Goal: Book appointment/travel/reservation

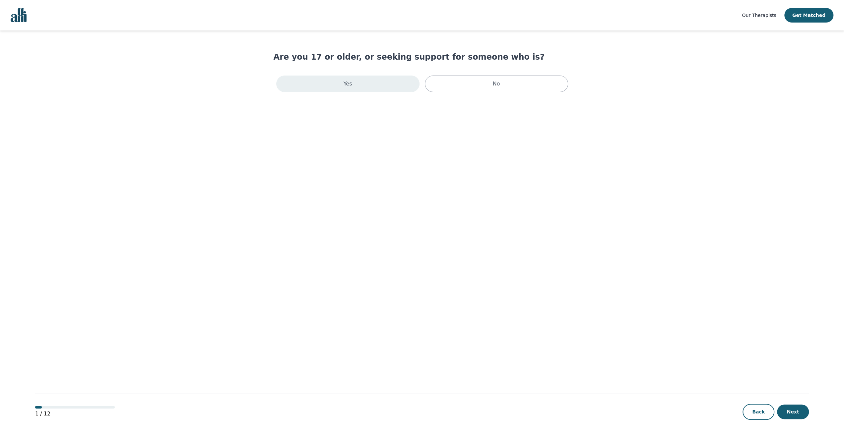
click at [339, 89] on div "Yes" at bounding box center [347, 84] width 143 height 17
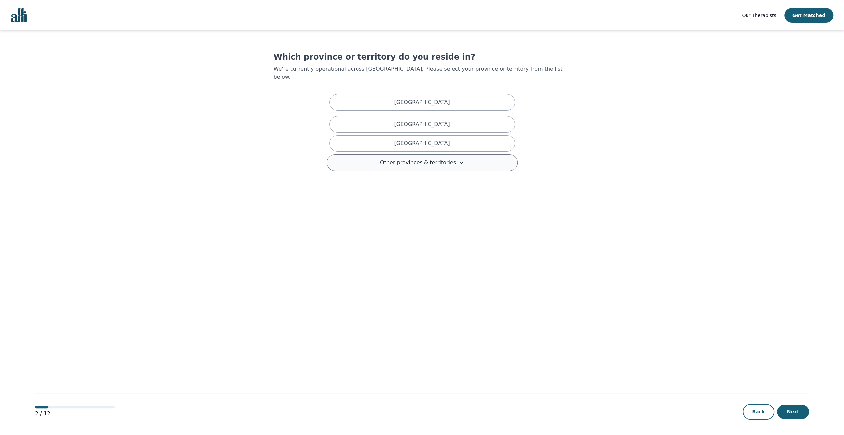
click at [444, 159] on span "Other provinces & territories" at bounding box center [418, 163] width 76 height 8
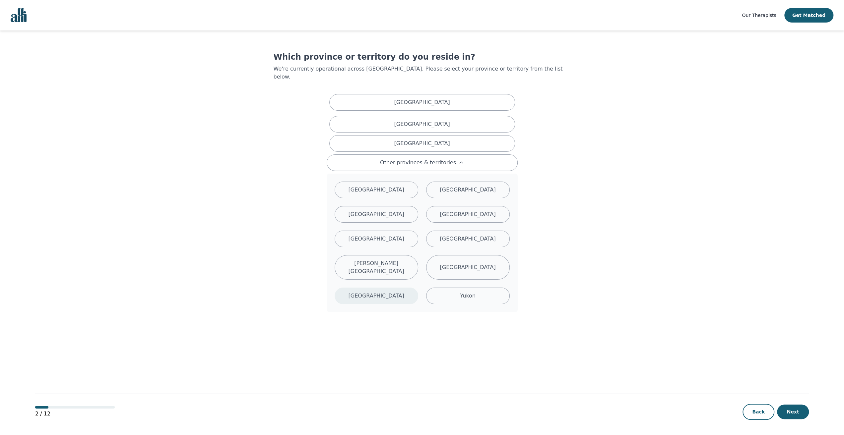
click at [392, 288] on div "[GEOGRAPHIC_DATA]" at bounding box center [376, 296] width 84 height 17
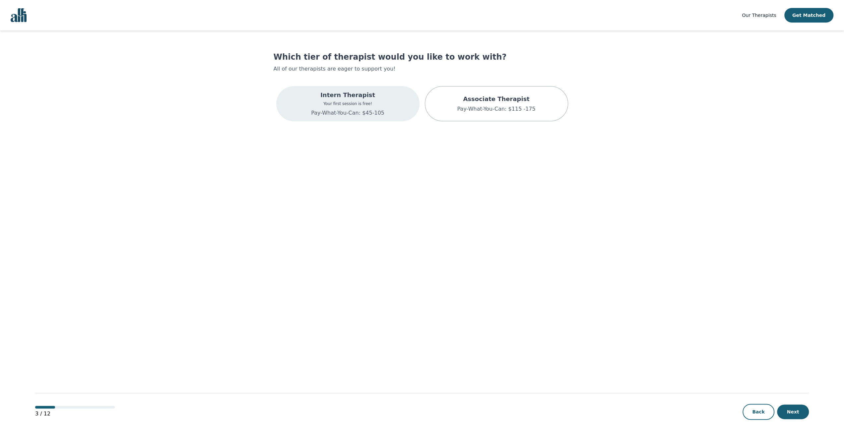
click at [379, 116] on div "Intern Therapist Your first session is free! Pay-What-You-Can: $45-105" at bounding box center [347, 103] width 143 height 35
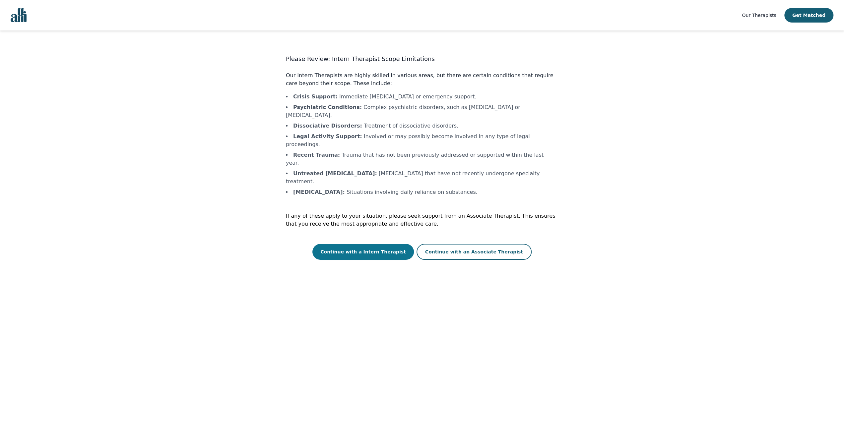
click at [356, 244] on button "Continue with a Intern Therapist" at bounding box center [362, 252] width 101 height 16
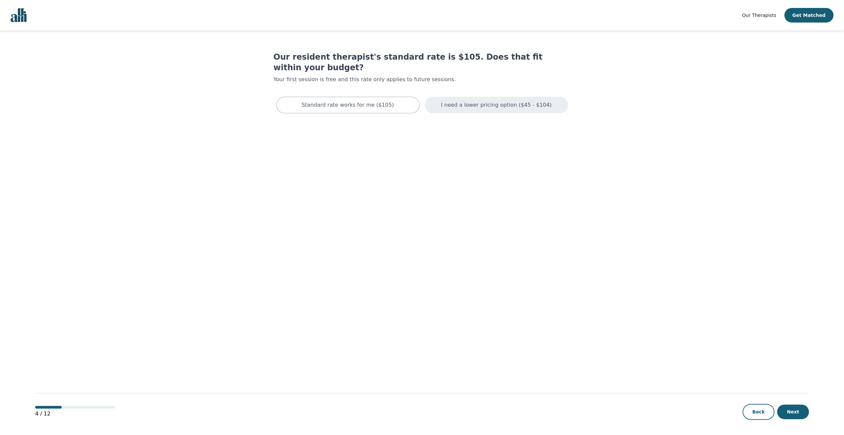
click at [494, 101] on p "I need a lower pricing option ($45 - $104)" at bounding box center [496, 105] width 111 height 8
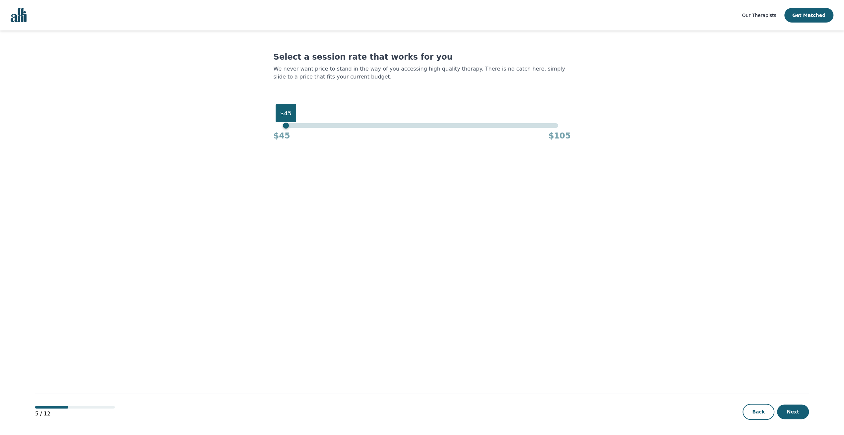
drag, startPoint x: 563, startPoint y: 107, endPoint x: 144, endPoint y: 90, distance: 419.6
click at [144, 90] on main "Select a session rate that works for you We never want price to stand in the wa…" at bounding box center [421, 232] width 773 height 405
click at [787, 407] on button "Next" at bounding box center [793, 412] width 32 height 15
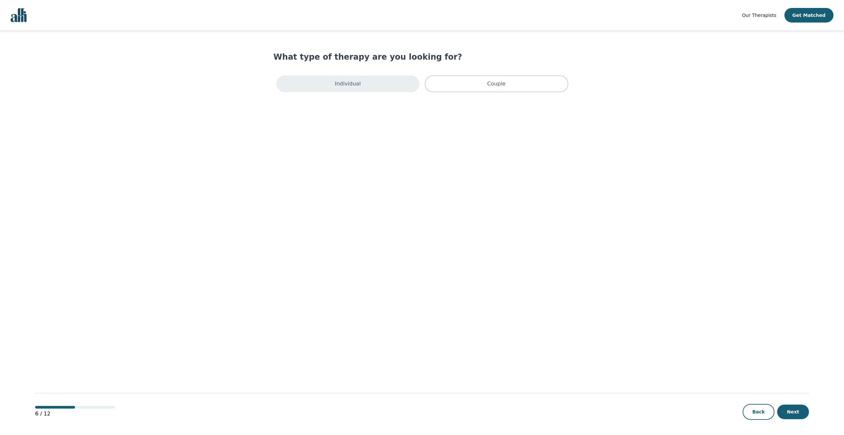
click at [325, 91] on div "Individual" at bounding box center [347, 84] width 143 height 17
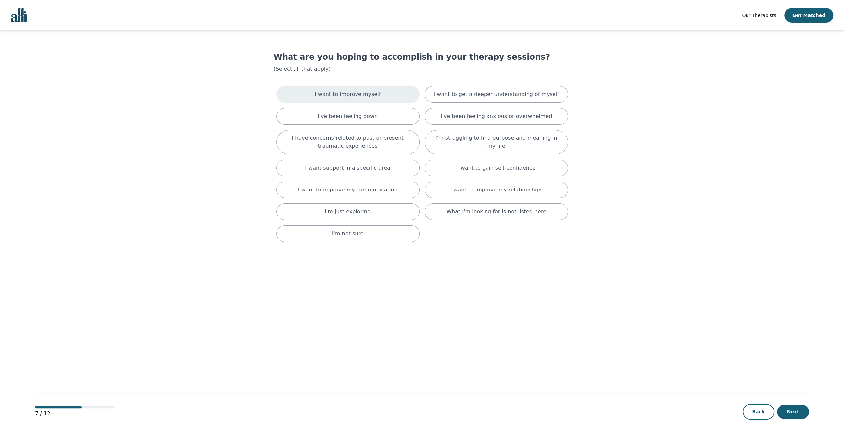
click at [384, 96] on div "I want to improve myself" at bounding box center [347, 94] width 143 height 17
click at [459, 100] on div "I want to get a deeper understanding of myself" at bounding box center [496, 95] width 143 height 19
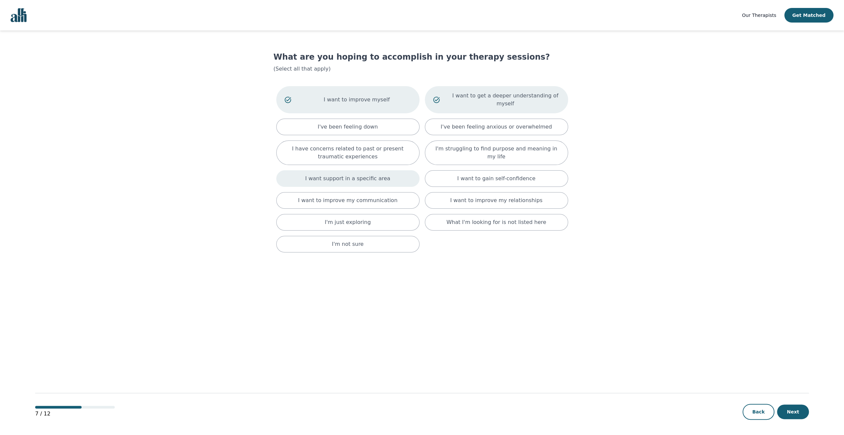
click at [337, 175] on p "I want support in a specific area" at bounding box center [347, 179] width 85 height 8
click at [468, 175] on div "I want to gain self-confidence" at bounding box center [496, 179] width 143 height 19
click at [444, 198] on div "I want to improve my relationships" at bounding box center [496, 203] width 143 height 17
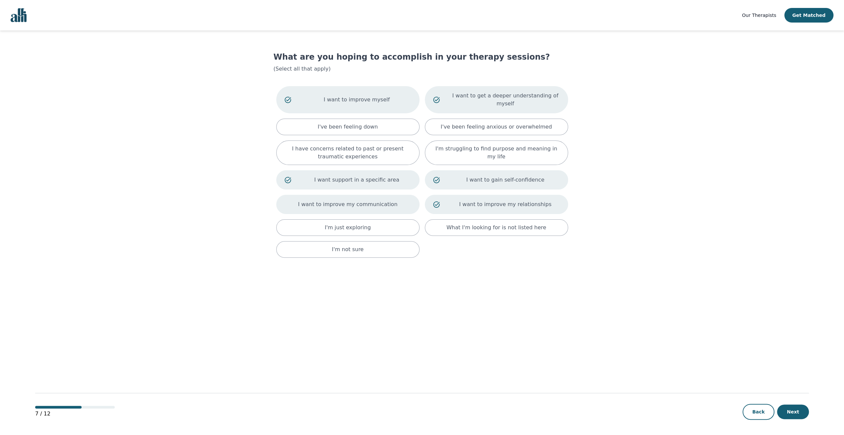
click at [320, 204] on div "I want to improve my communication" at bounding box center [347, 204] width 143 height 19
click at [789, 412] on button "Next" at bounding box center [793, 412] width 32 height 15
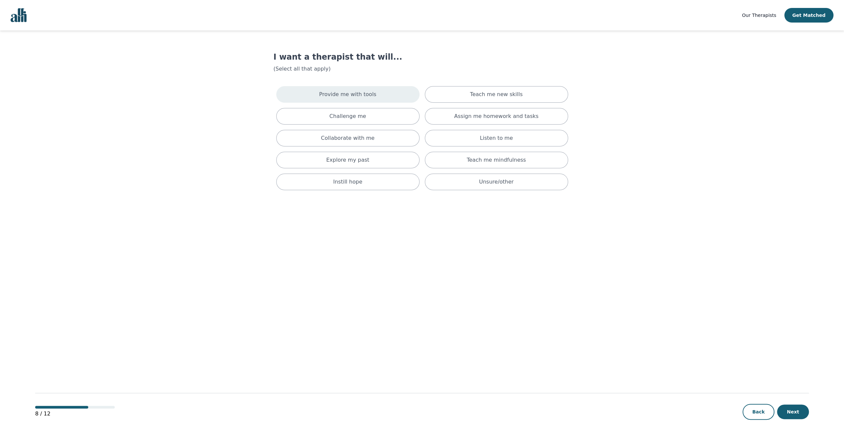
click at [352, 96] on p "Provide me with tools" at bounding box center [347, 94] width 57 height 8
click at [456, 98] on div "Teach me new skills" at bounding box center [496, 95] width 143 height 19
click at [368, 120] on div "Challenge me" at bounding box center [347, 119] width 143 height 17
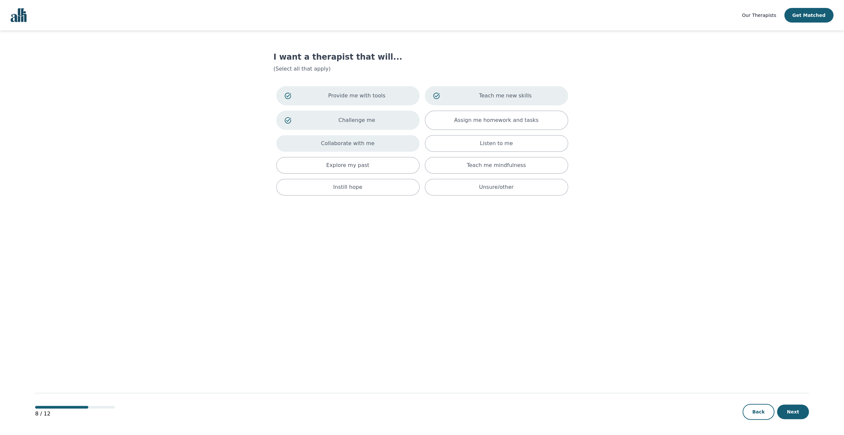
click at [396, 141] on div "Collaborate with me" at bounding box center [347, 143] width 143 height 17
click at [463, 170] on div "Teach me mindfulness" at bounding box center [496, 168] width 143 height 17
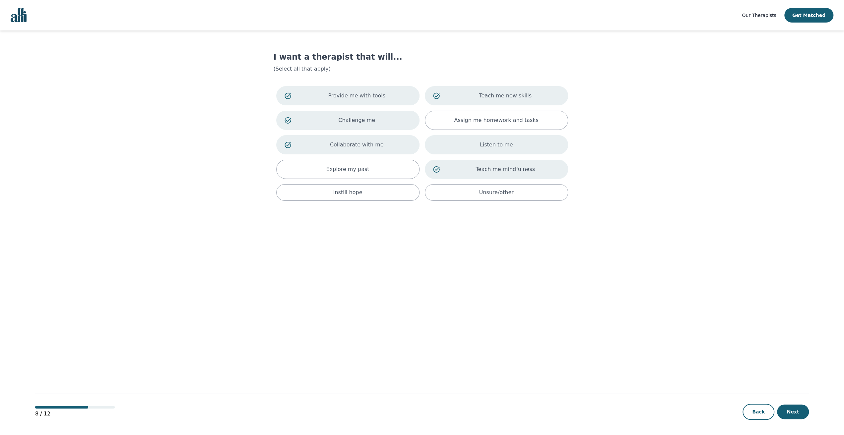
click at [484, 150] on div "Listen to me" at bounding box center [496, 144] width 143 height 19
click at [479, 126] on div "Assign me homework and tasks" at bounding box center [496, 120] width 143 height 19
click at [332, 165] on p "Explore my past" at bounding box center [347, 169] width 43 height 8
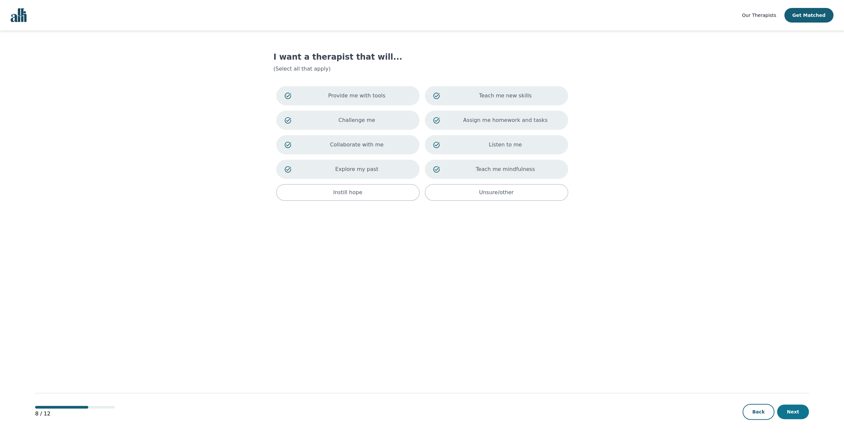
click at [801, 419] on button "Next" at bounding box center [793, 412] width 32 height 15
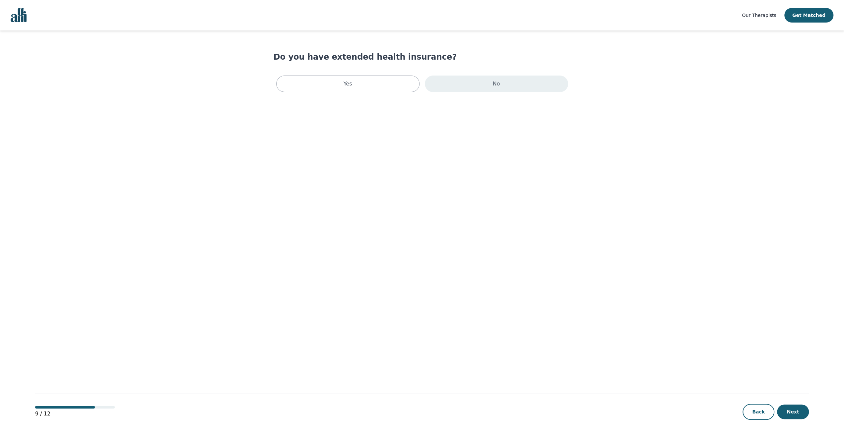
click at [504, 88] on div "No" at bounding box center [496, 84] width 143 height 17
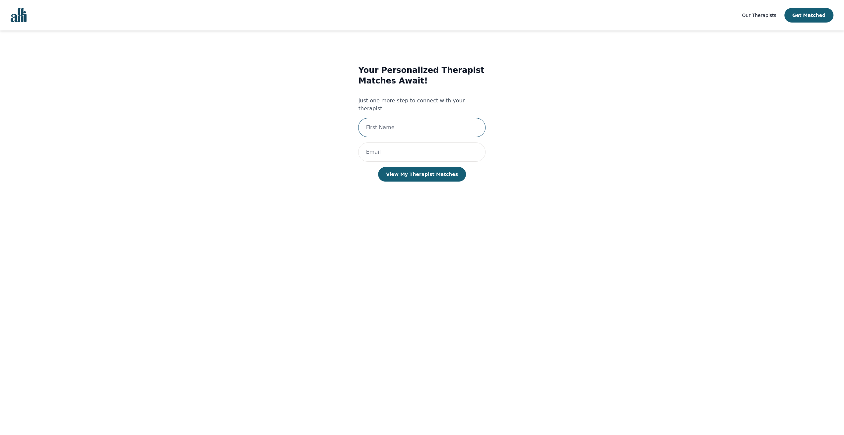
click at [401, 126] on input "text" at bounding box center [421, 127] width 127 height 19
type input "[PERSON_NAME]"
click at [381, 145] on input "email" at bounding box center [421, 152] width 127 height 19
type input "[PERSON_NAME][EMAIL_ADDRESS][DOMAIN_NAME]"
click at [419, 168] on button "View My Therapist Matches" at bounding box center [422, 174] width 88 height 15
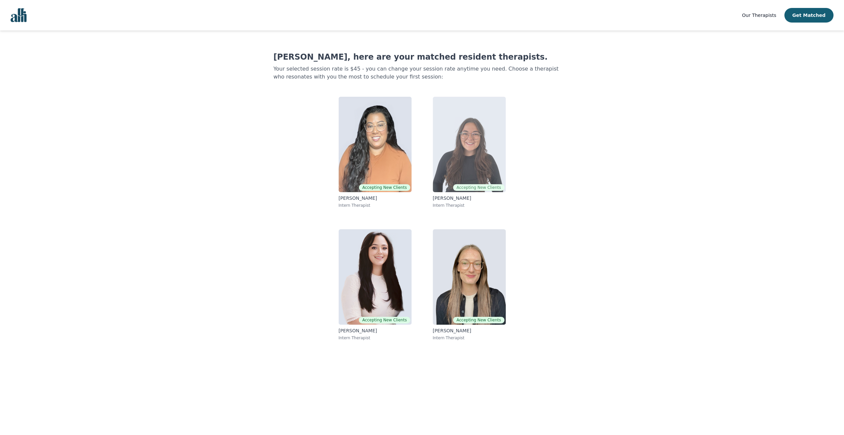
click at [475, 132] on img at bounding box center [469, 144] width 73 height 95
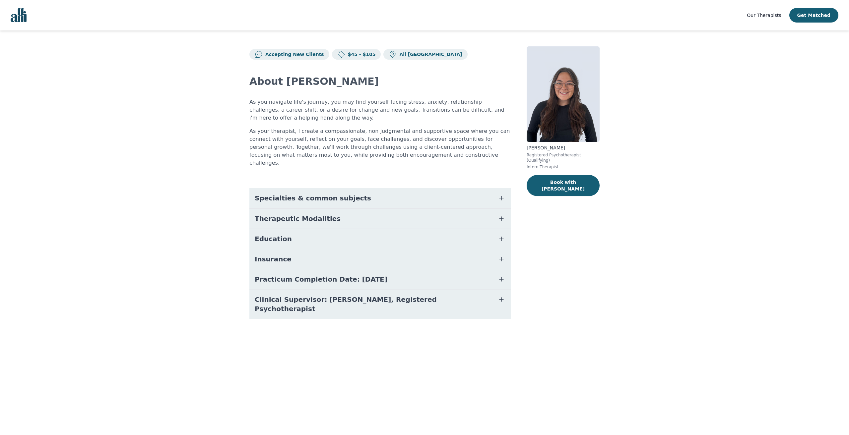
click at [330, 194] on span "Specialties & common subjects" at bounding box center [313, 198] width 116 height 9
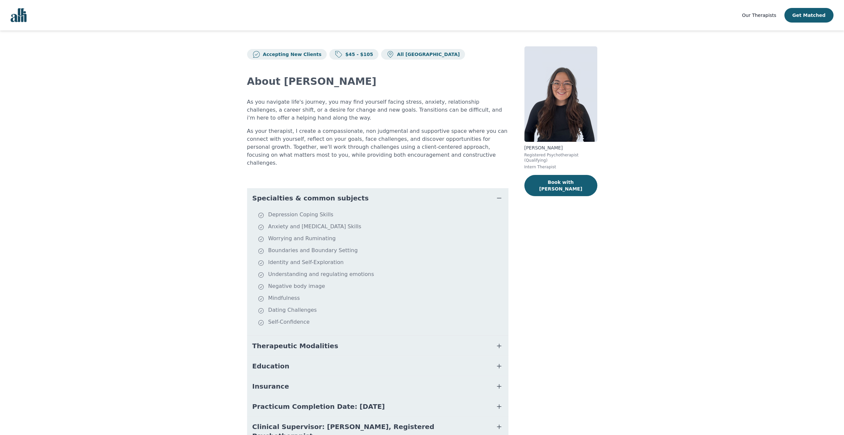
click at [331, 194] on span "Specialties & common subjects" at bounding box center [310, 198] width 116 height 9
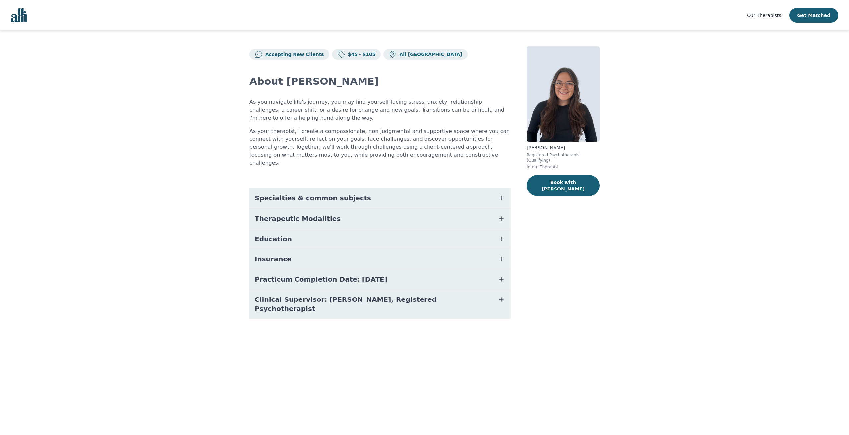
click at [324, 213] on button "Therapeutic Modalities" at bounding box center [379, 219] width 261 height 20
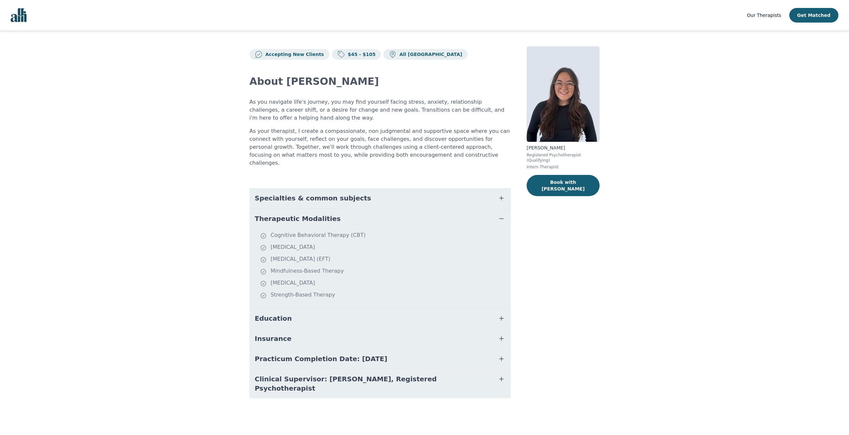
click at [336, 210] on button "Therapeutic Modalities" at bounding box center [379, 219] width 261 height 20
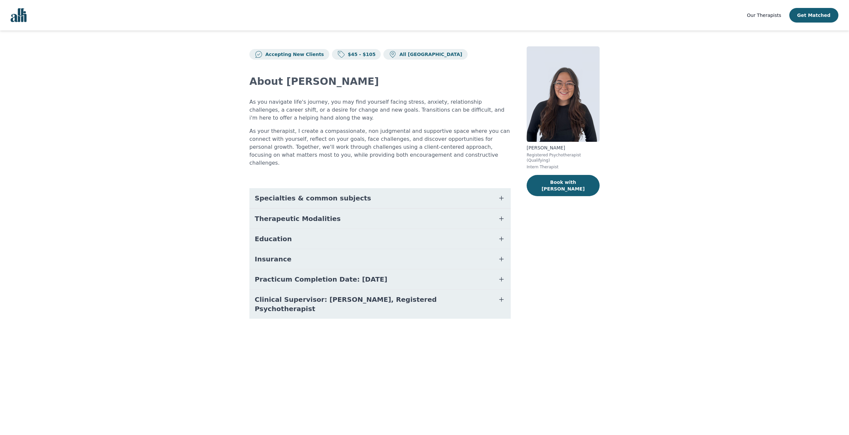
click at [301, 232] on button "Education" at bounding box center [379, 239] width 261 height 20
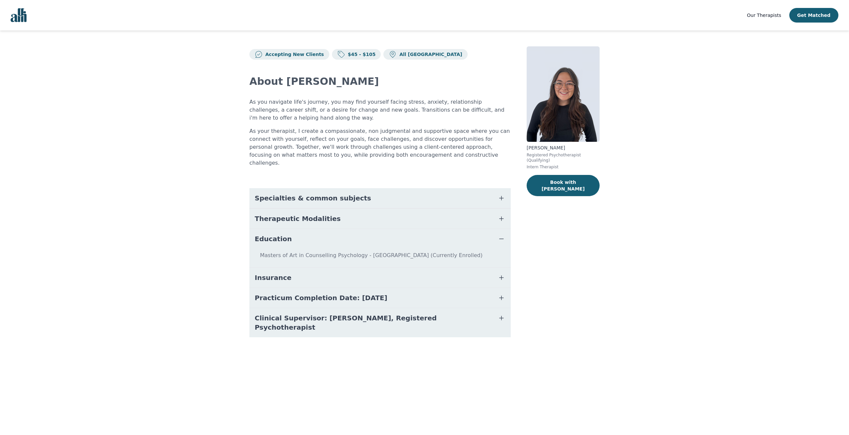
click at [301, 232] on button "Education" at bounding box center [379, 239] width 261 height 20
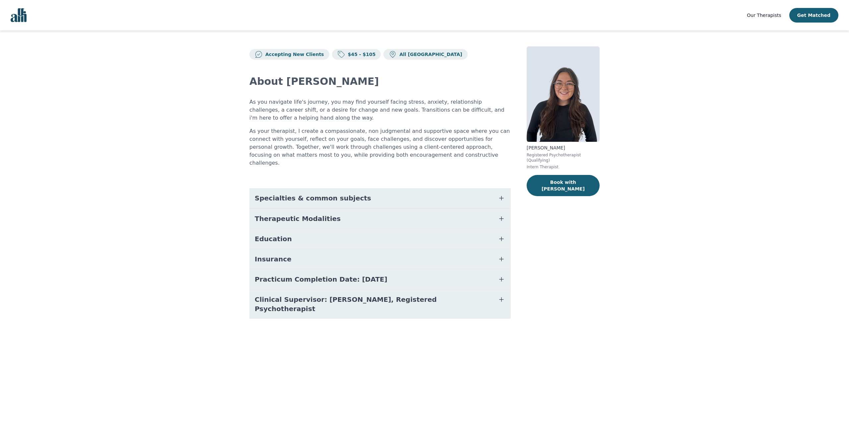
click at [293, 249] on button "Insurance" at bounding box center [379, 259] width 261 height 20
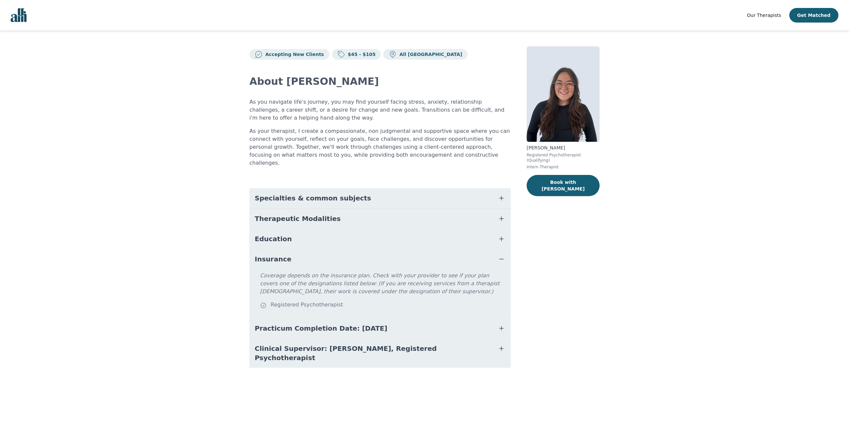
click at [300, 249] on button "Insurance" at bounding box center [379, 259] width 261 height 20
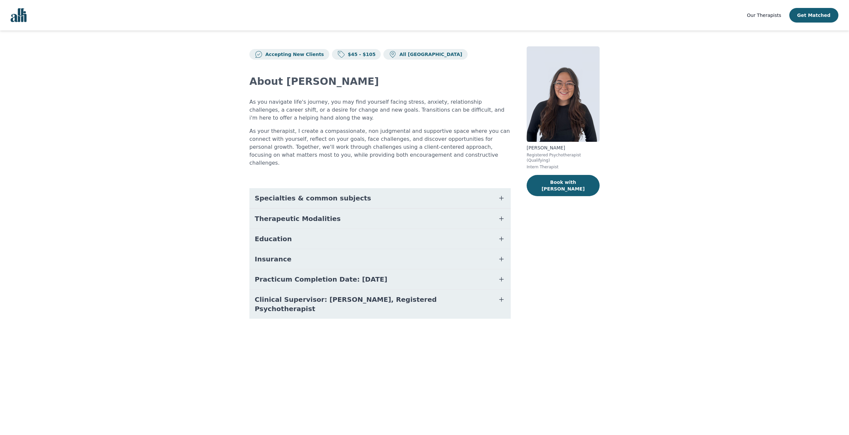
click at [308, 275] on span "Practicum Completion Date: [DATE]" at bounding box center [321, 279] width 133 height 9
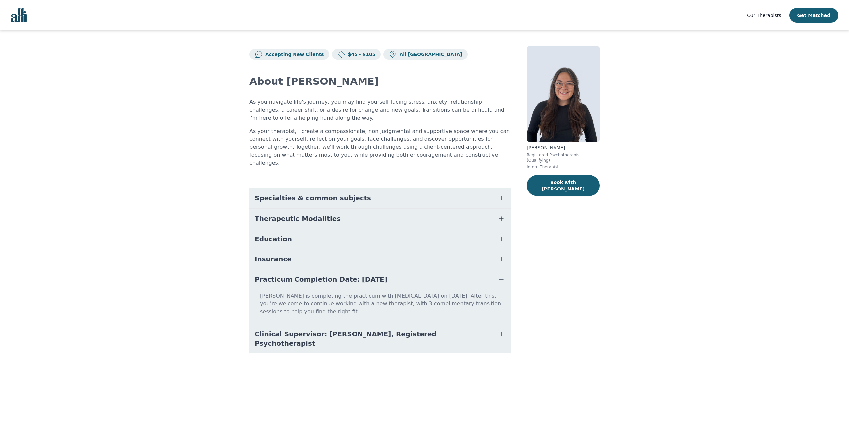
click at [308, 275] on span "Practicum Completion Date: [DATE]" at bounding box center [321, 279] width 133 height 9
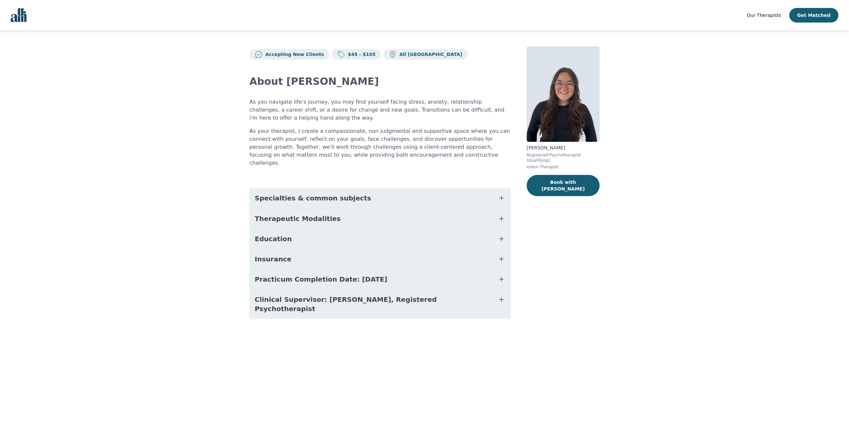
click at [456, 297] on button "Clinical Supervisor: [PERSON_NAME], Registered Psychotherapist" at bounding box center [379, 304] width 261 height 29
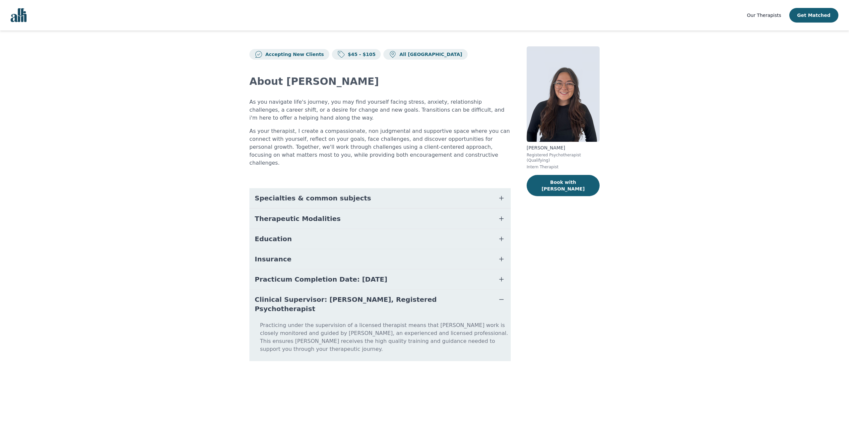
click at [454, 290] on button "Clinical Supervisor: [PERSON_NAME], Registered Psychotherapist" at bounding box center [379, 304] width 261 height 29
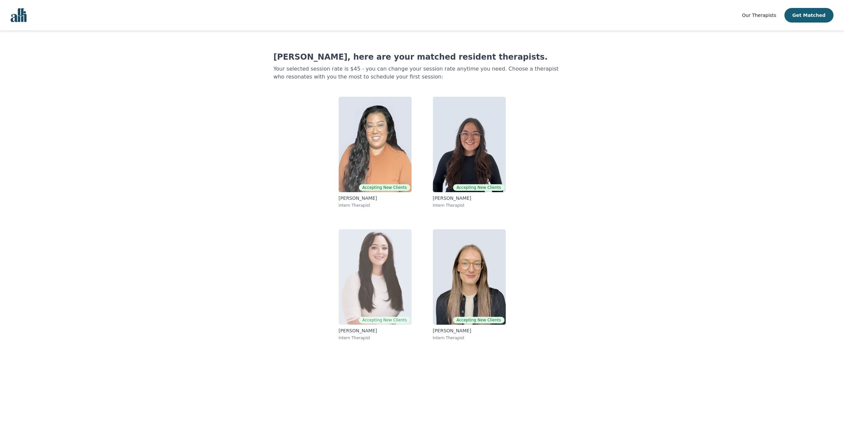
click at [370, 263] on img at bounding box center [374, 276] width 73 height 95
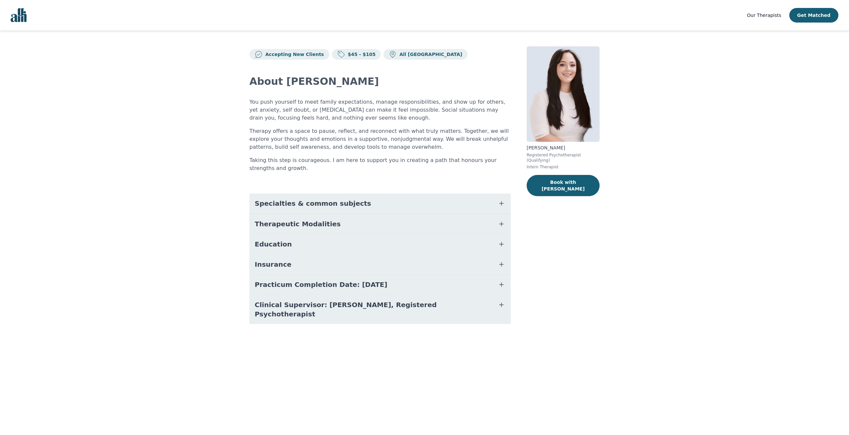
click at [317, 206] on span "Specialties & common subjects" at bounding box center [313, 203] width 116 height 9
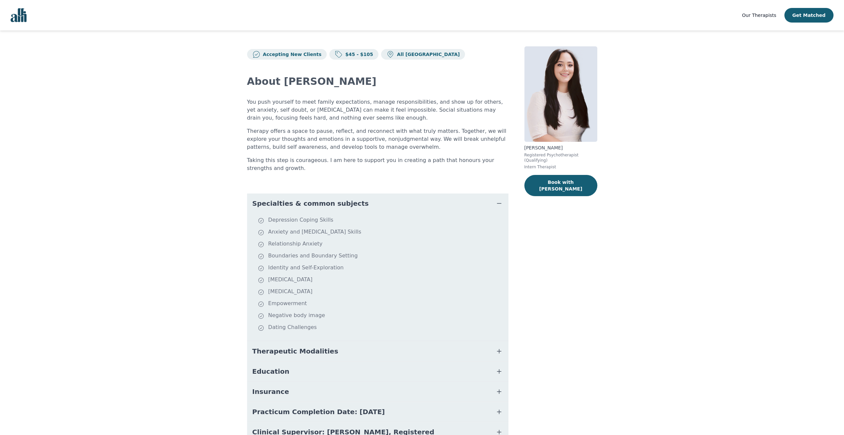
click at [390, 204] on button "Specialties & common subjects" at bounding box center [377, 204] width 261 height 20
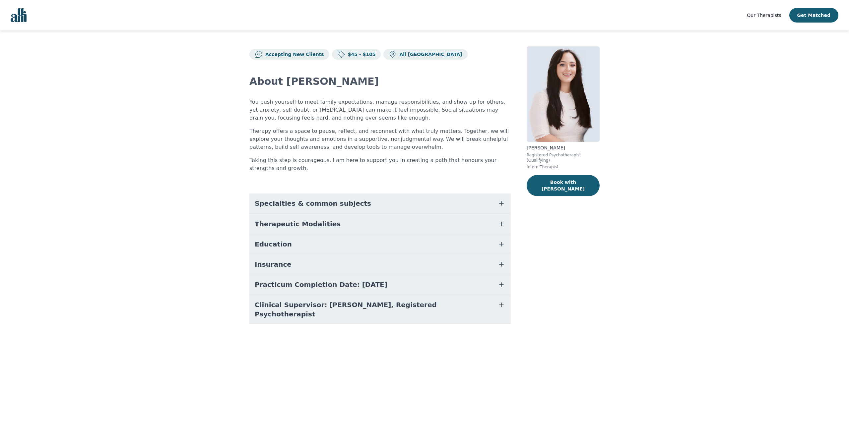
click at [322, 224] on span "Therapeutic Modalities" at bounding box center [298, 223] width 86 height 9
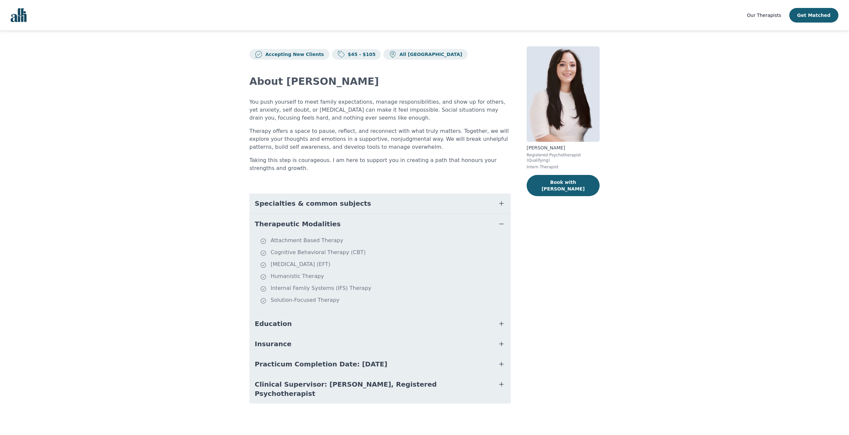
click at [302, 322] on button "Education" at bounding box center [379, 324] width 261 height 20
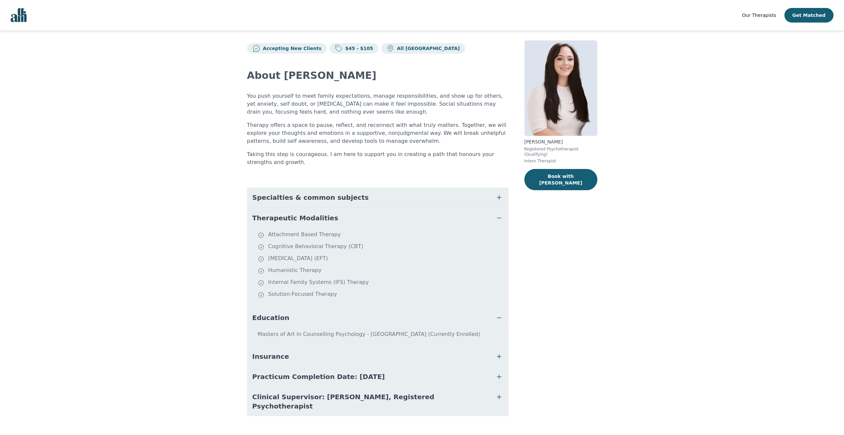
scroll to position [9, 0]
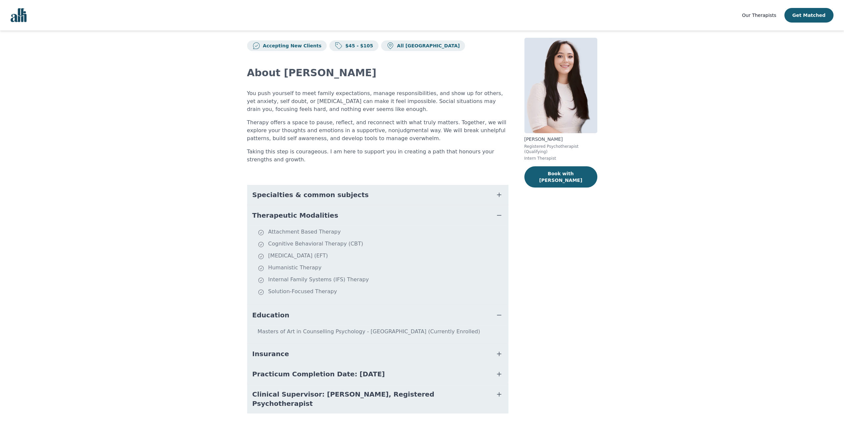
click at [483, 322] on button "Education" at bounding box center [377, 315] width 261 height 20
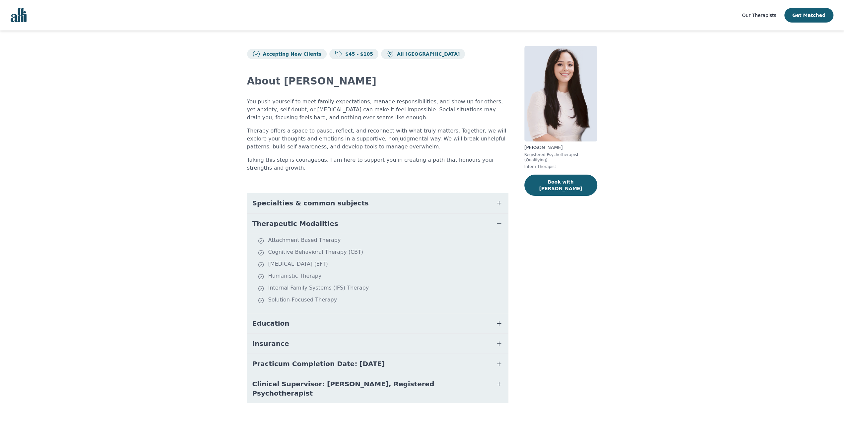
scroll to position [0, 0]
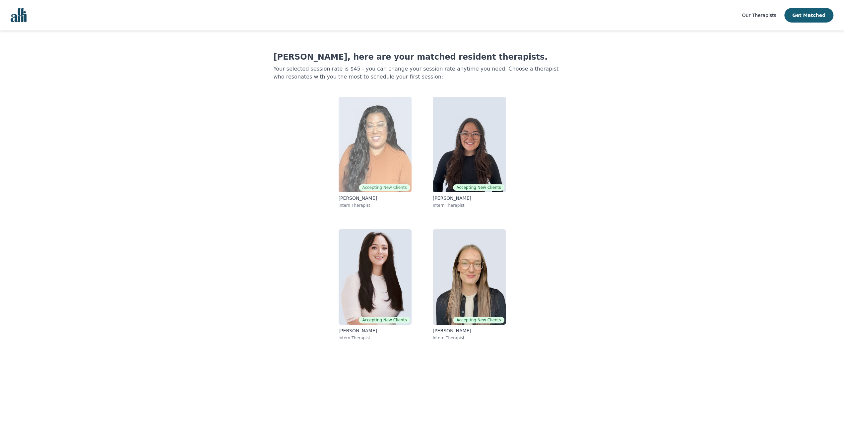
click at [347, 139] on img at bounding box center [374, 144] width 73 height 95
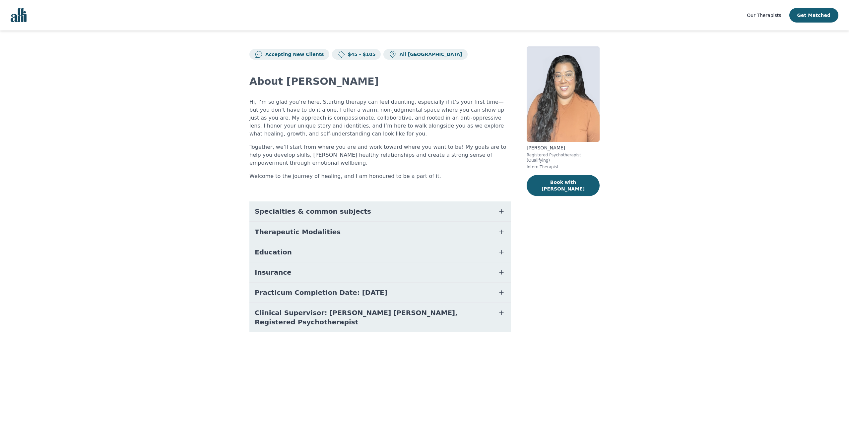
click at [321, 233] on span "Therapeutic Modalities" at bounding box center [298, 231] width 86 height 9
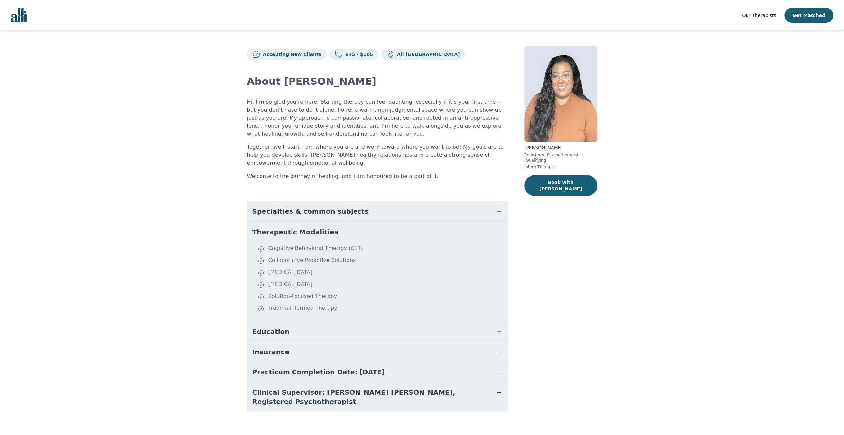
click at [321, 234] on button "Therapeutic Modalities" at bounding box center [377, 232] width 261 height 20
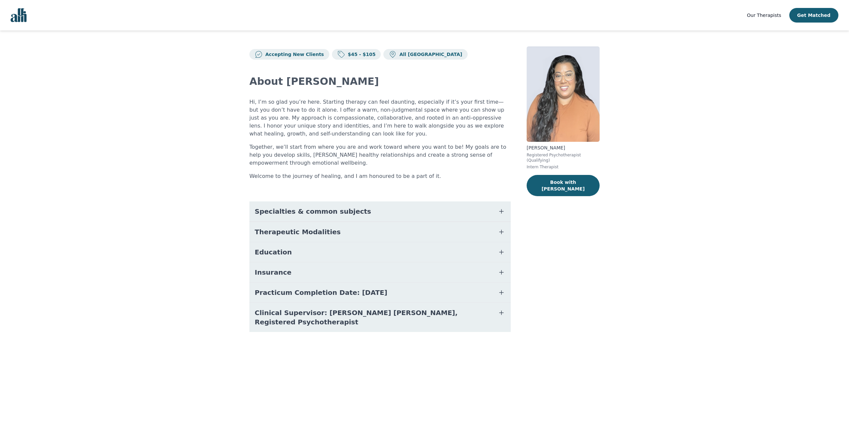
click at [335, 212] on span "Specialties & common subjects" at bounding box center [313, 211] width 116 height 9
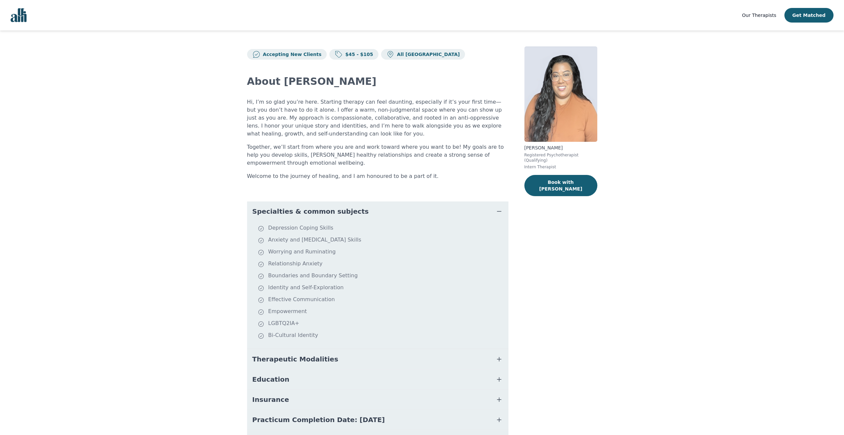
click at [336, 212] on span "Specialties & common subjects" at bounding box center [310, 211] width 116 height 9
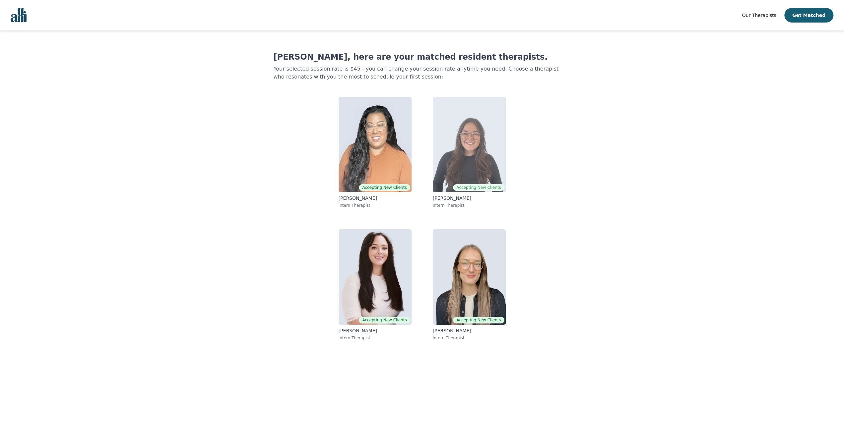
click at [462, 139] on img at bounding box center [469, 144] width 73 height 95
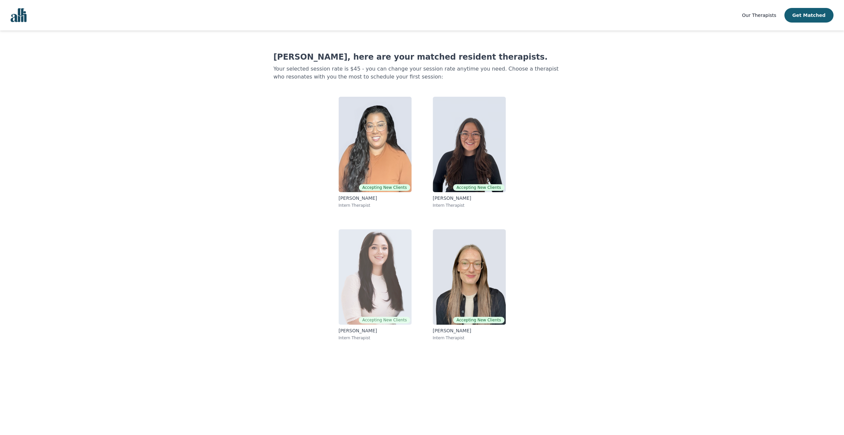
click at [372, 256] on img at bounding box center [374, 276] width 73 height 95
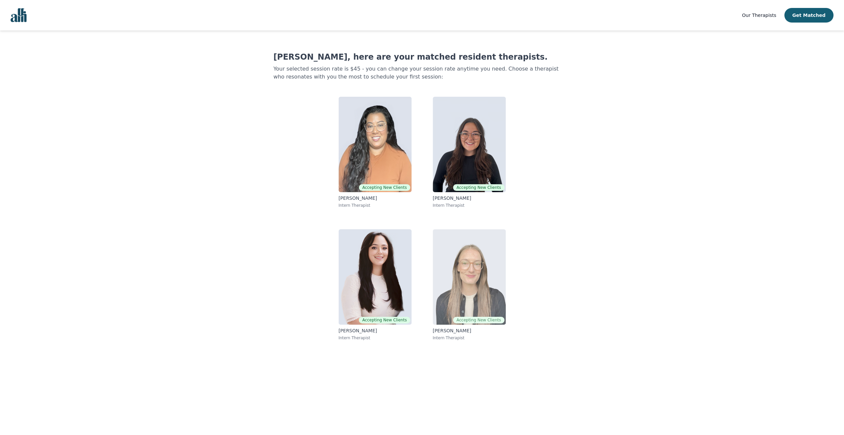
click at [462, 271] on img at bounding box center [469, 276] width 73 height 95
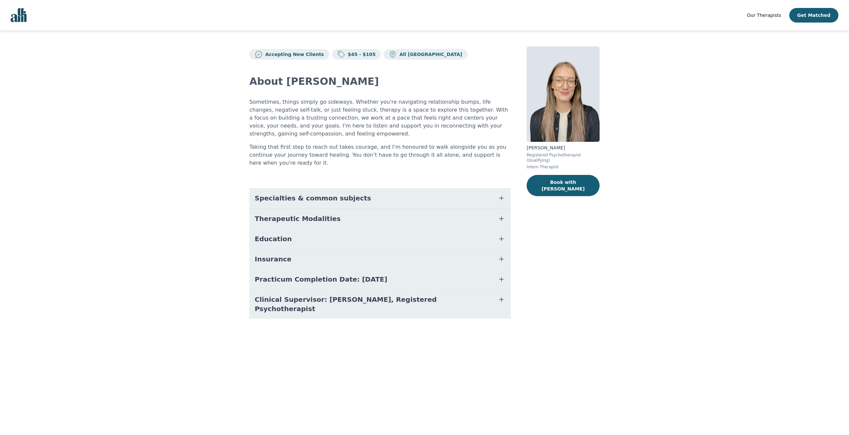
click at [333, 194] on span "Specialties & common subjects" at bounding box center [313, 198] width 116 height 9
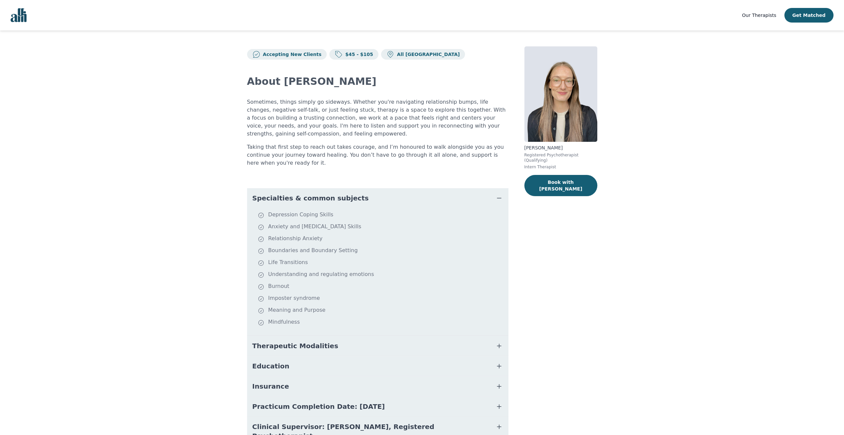
scroll to position [17, 0]
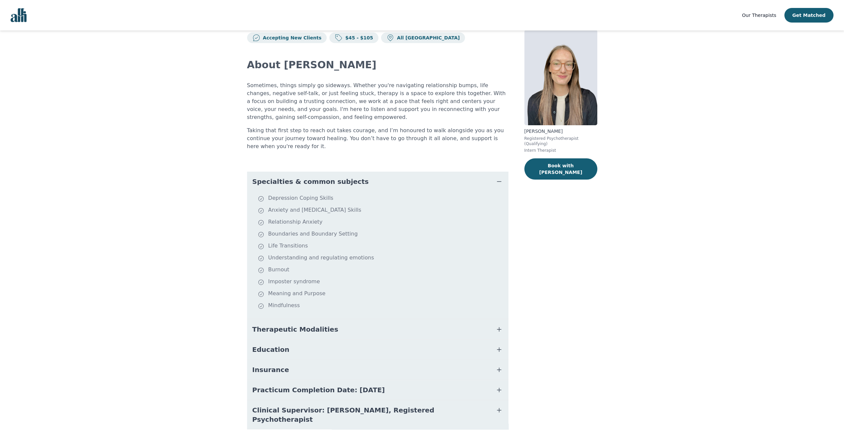
click at [307, 325] on span "Therapeutic Modalities" at bounding box center [295, 329] width 86 height 9
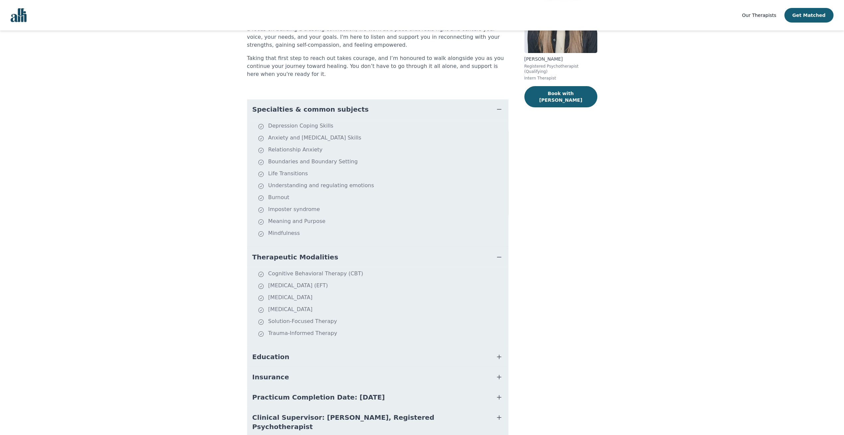
scroll to position [96, 0]
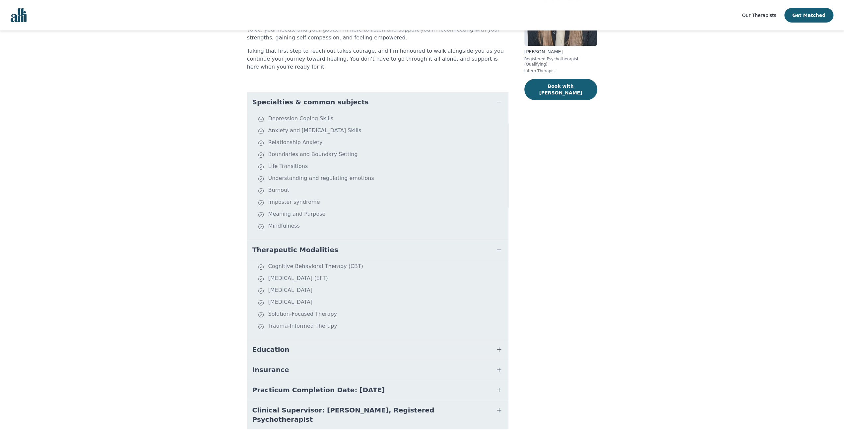
click at [302, 340] on button "Education" at bounding box center [377, 350] width 261 height 20
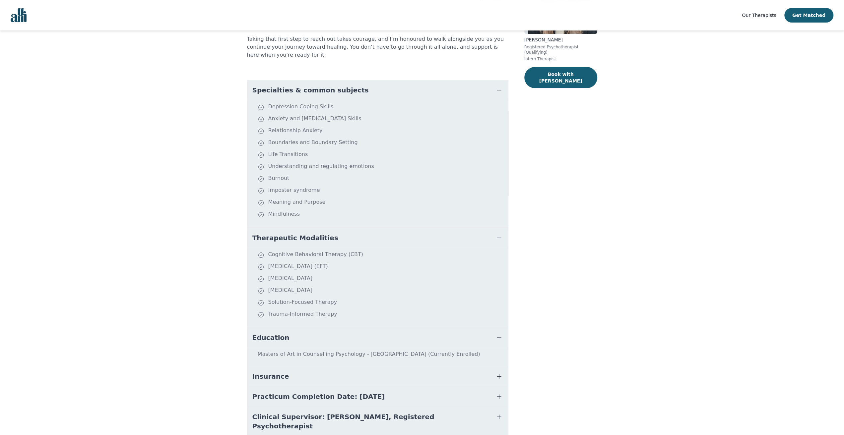
scroll to position [115, 0]
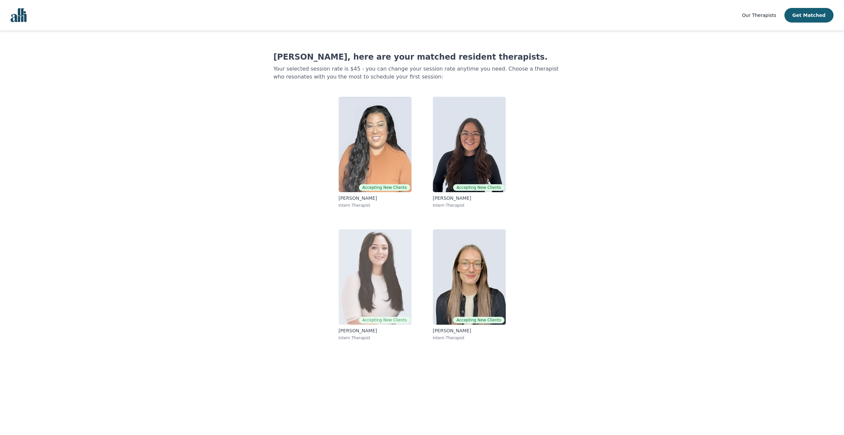
click at [355, 263] on img at bounding box center [374, 276] width 73 height 95
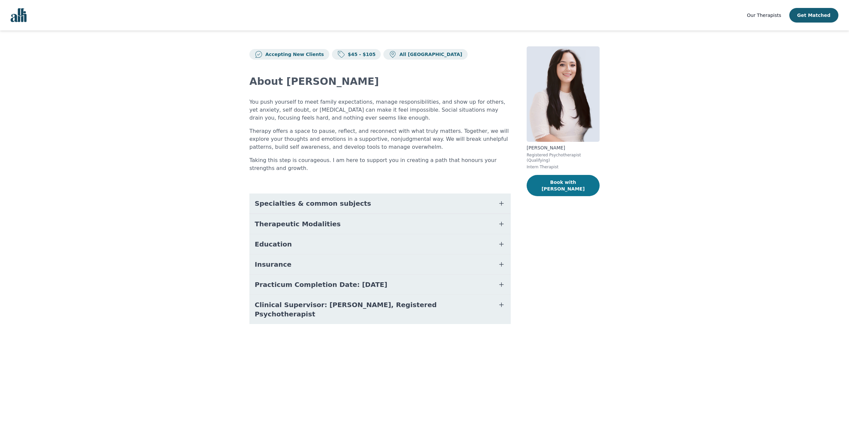
click at [588, 176] on button "Book with [PERSON_NAME]" at bounding box center [562, 185] width 73 height 21
